Goal: Information Seeking & Learning: Find specific fact

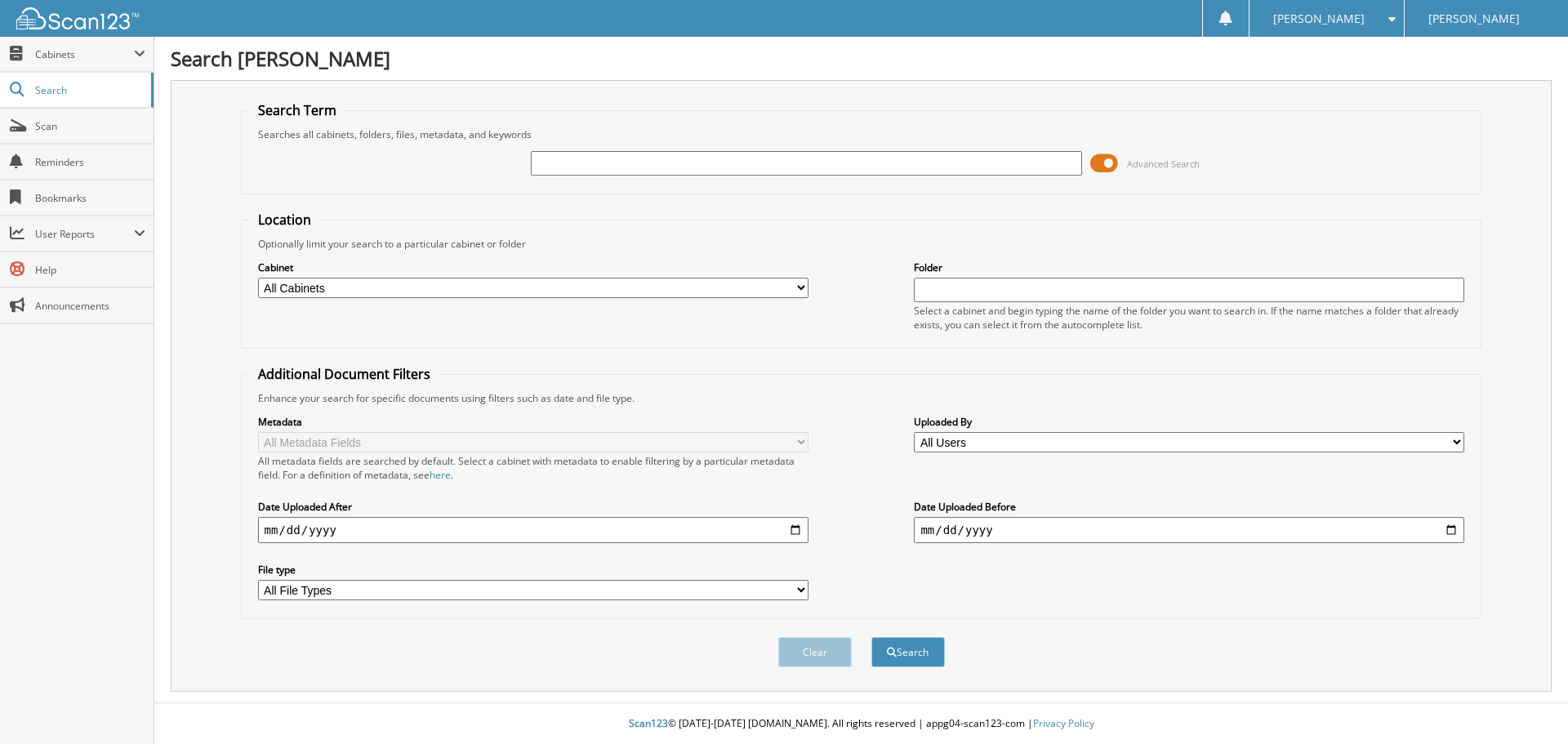
click at [601, 165] on input "text" at bounding box center [806, 163] width 550 height 24
type input "T60466"
click at [872, 637] on button "Search" at bounding box center [908, 651] width 74 height 30
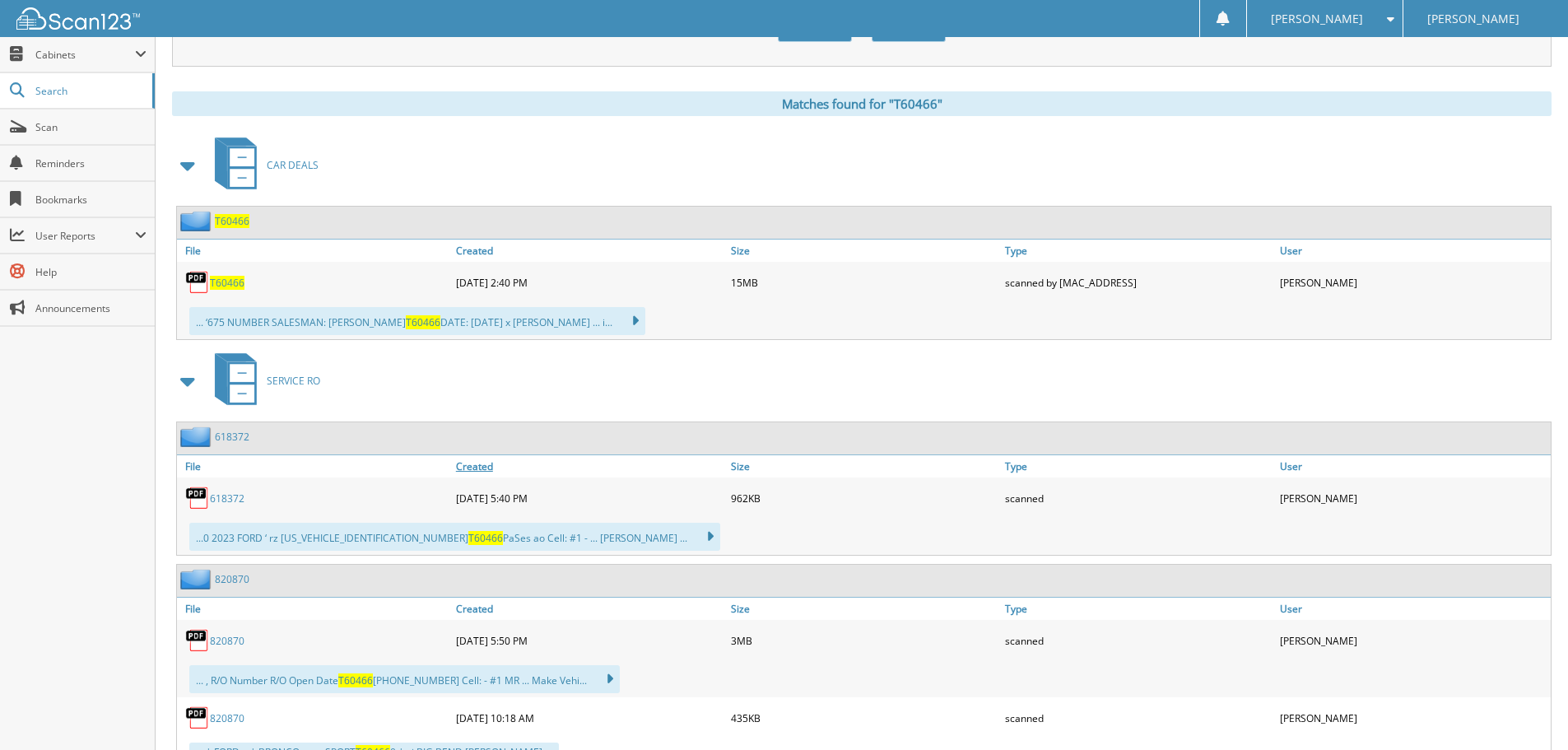
scroll to position [658, 0]
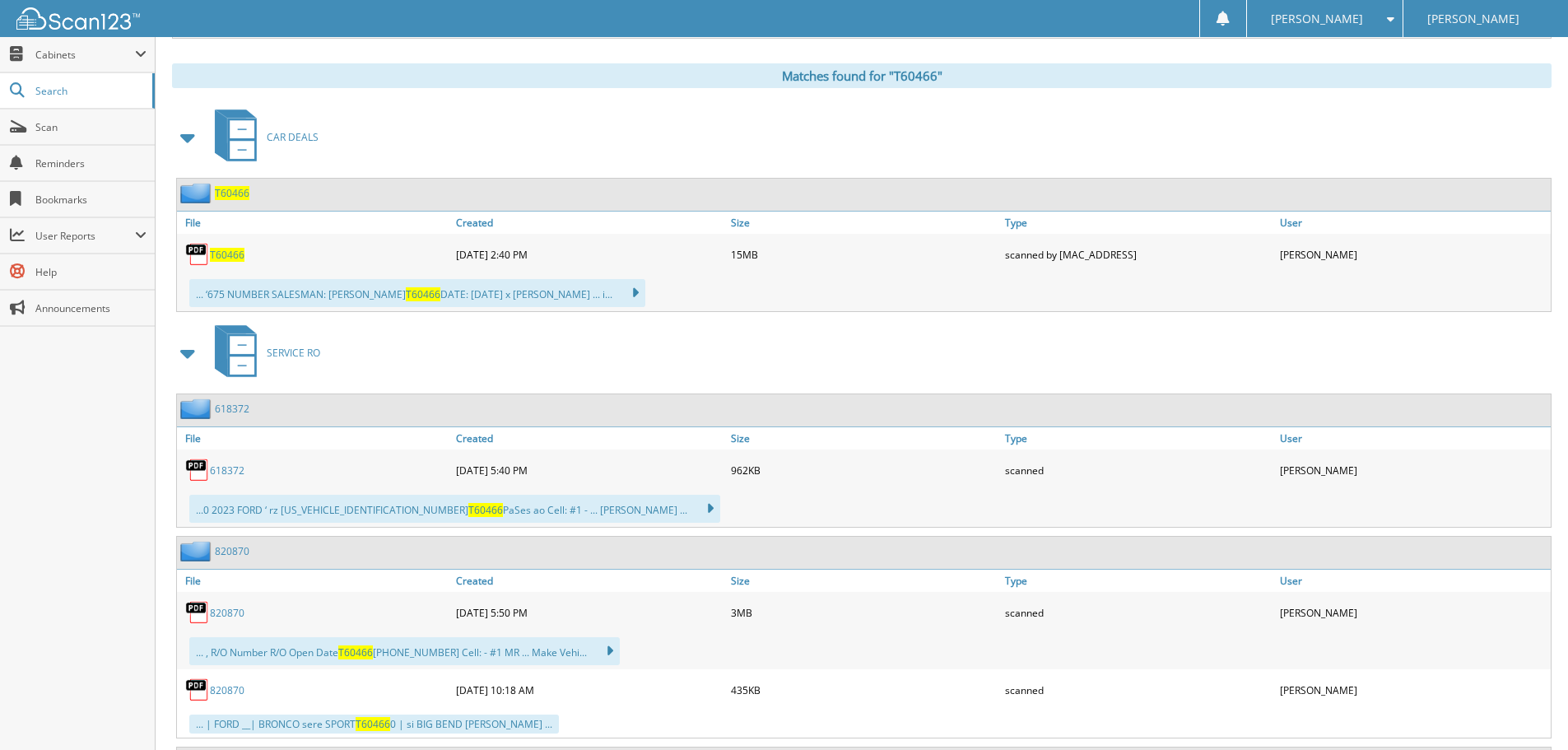
click at [230, 253] on span "T60466" at bounding box center [226, 255] width 34 height 14
